Goal: Information Seeking & Learning: Learn about a topic

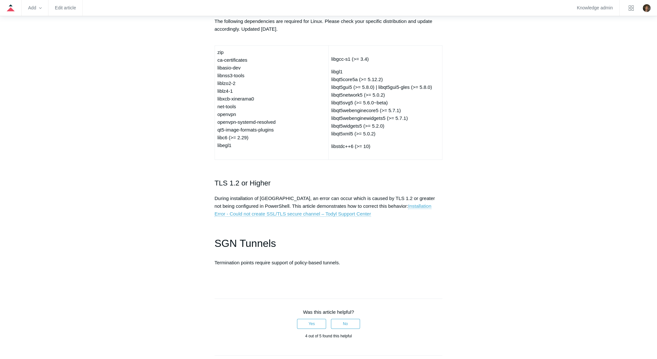
scroll to position [1769, 0]
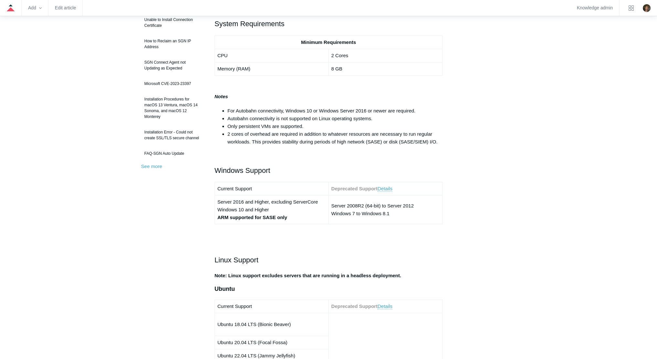
scroll to position [138, 0]
drag, startPoint x: 249, startPoint y: 117, endPoint x: 225, endPoint y: 116, distance: 24.2
click at [225, 116] on ul "For Autobahn connectivity, Windows 10 or Windows Server 2016 or newer are requi…" at bounding box center [332, 125] width 222 height 39
copy li "Autobahn"
click at [240, 155] on p at bounding box center [328, 155] width 228 height 8
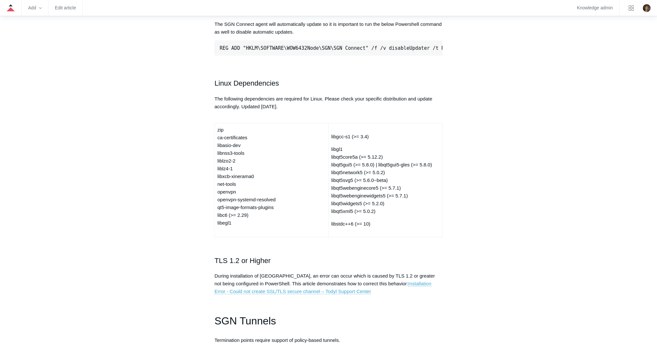
scroll to position [1690, 0]
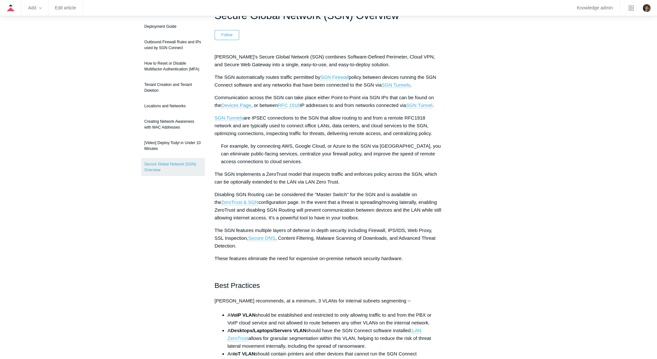
scroll to position [66, 0]
